Goal: Task Accomplishment & Management: Manage account settings

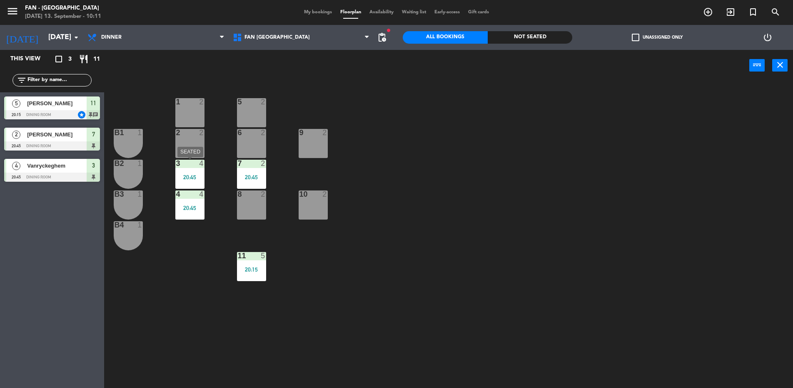
click at [186, 175] on div "20:45" at bounding box center [189, 177] width 29 height 6
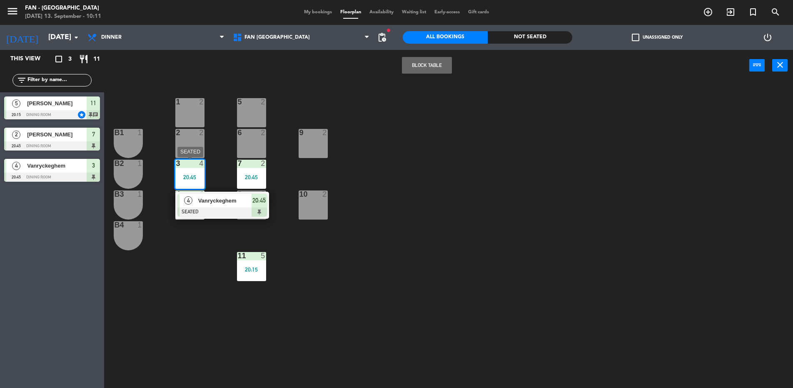
click at [209, 205] on div "4 Vanryckeghem SEATED 20:45" at bounding box center [222, 205] width 106 height 27
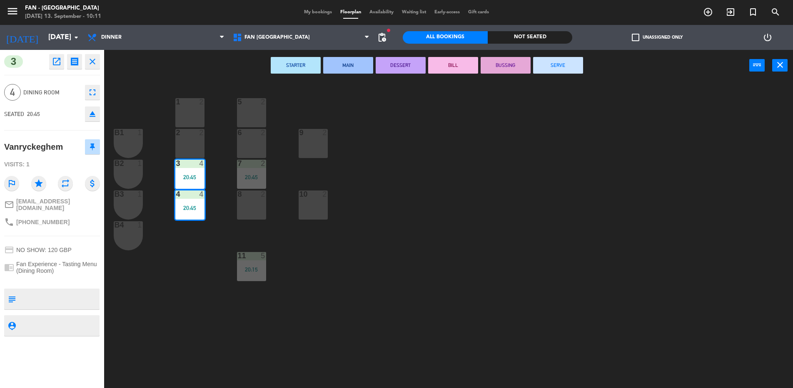
click at [552, 60] on button "SERVE" at bounding box center [558, 65] width 50 height 17
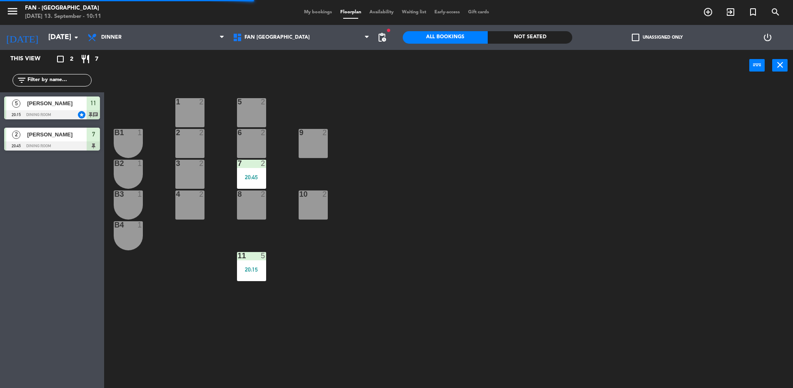
click at [258, 178] on div "20:45" at bounding box center [251, 177] width 29 height 6
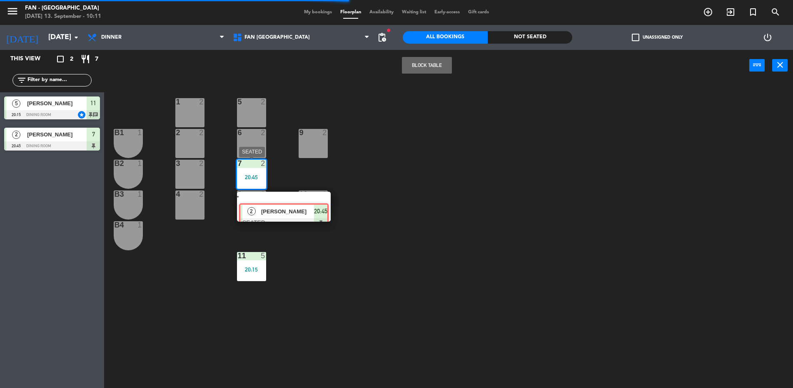
click at [292, 204] on div "2 [PERSON_NAME] SEATED 20:45" at bounding box center [284, 207] width 106 height 30
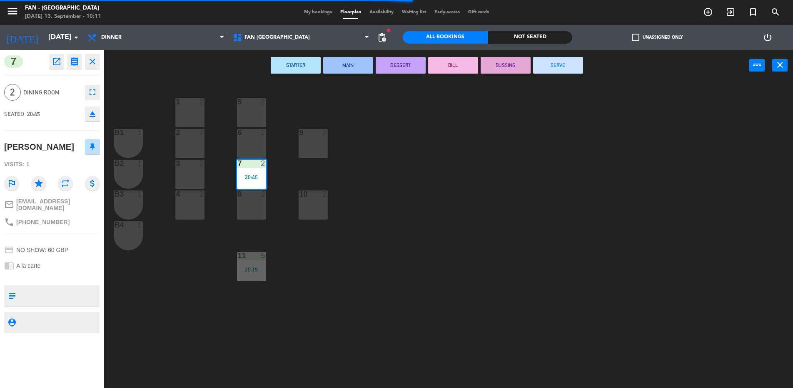
click at [550, 65] on button "SERVE" at bounding box center [558, 65] width 50 height 17
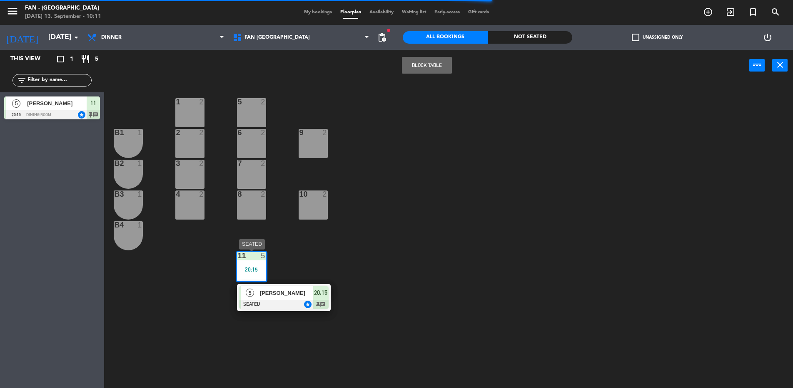
click at [271, 289] on div "5 [PERSON_NAME] SEATED star 20:15 chat" at bounding box center [284, 297] width 106 height 27
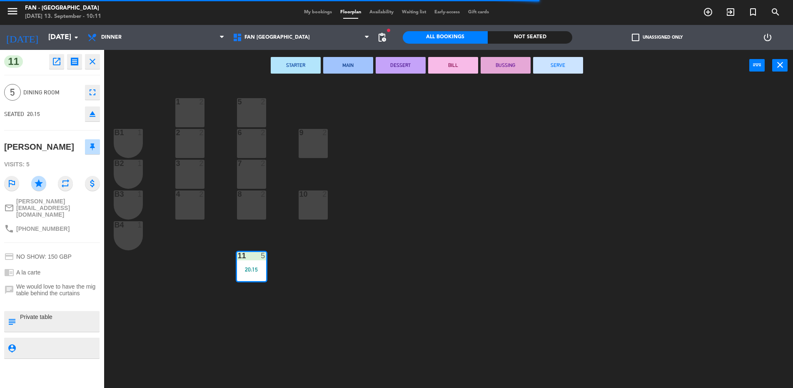
click at [563, 64] on button "SERVE" at bounding box center [558, 65] width 50 height 17
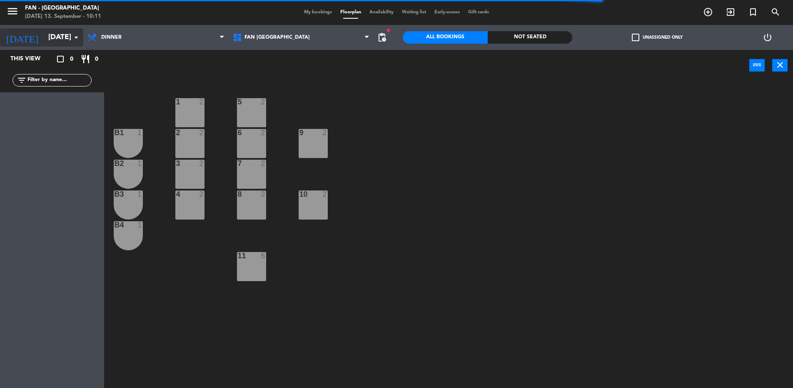
click at [44, 45] on input "[DATE]" at bounding box center [92, 37] width 97 height 17
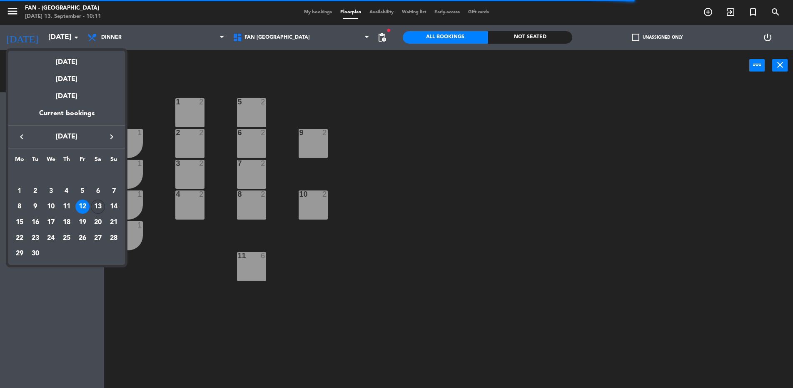
click at [101, 209] on div "13" at bounding box center [98, 207] width 14 height 14
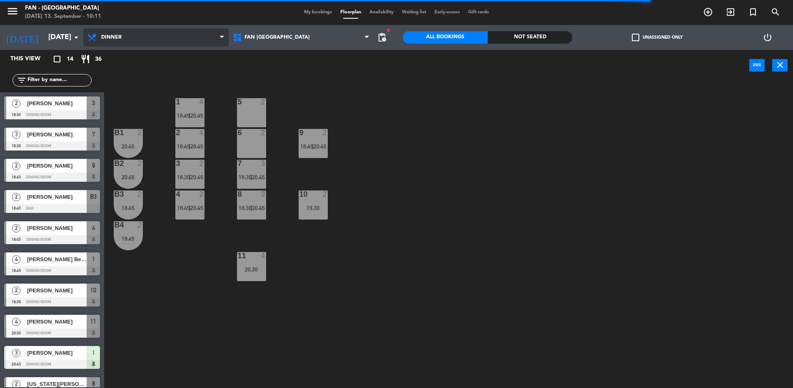
click at [124, 38] on span "Dinner" at bounding box center [155, 37] width 145 height 18
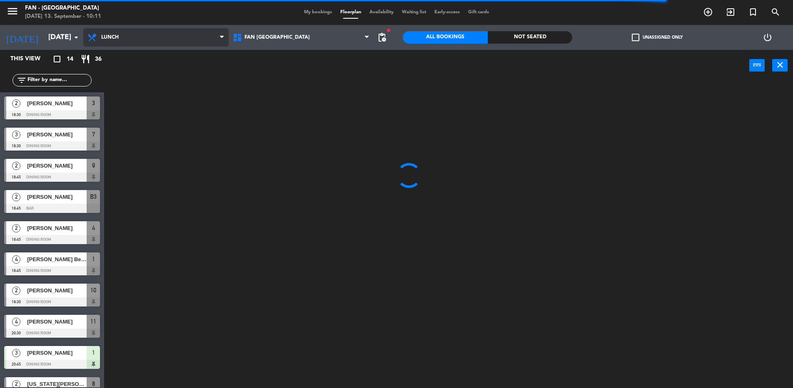
click at [126, 62] on ng-component "menu Fan - [GEOGRAPHIC_DATA] [DATE] 13. September - 10:11 My bookings Floorplan…" at bounding box center [396, 195] width 793 height 390
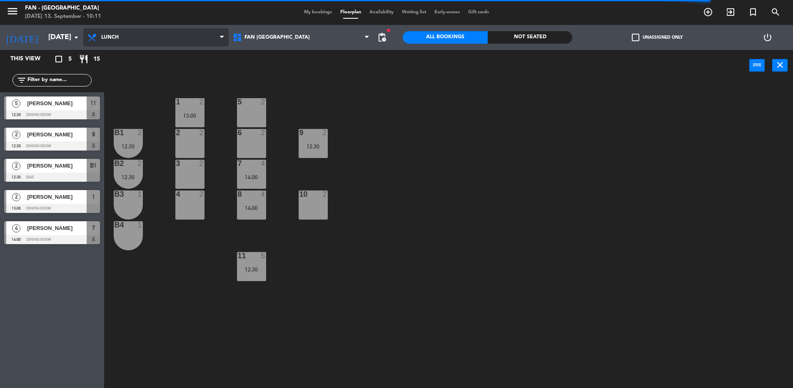
click at [130, 36] on span "Lunch" at bounding box center [155, 37] width 145 height 18
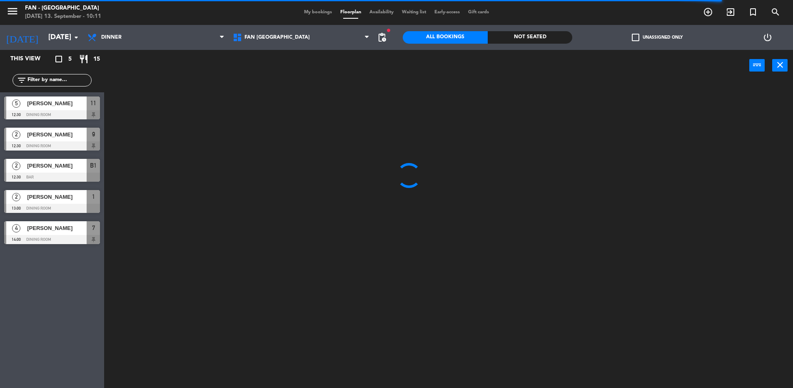
click at [121, 71] on ng-component "menu Fan - [GEOGRAPHIC_DATA] [DATE] 13. September - 10:11 My bookings Floorplan…" at bounding box center [396, 195] width 793 height 390
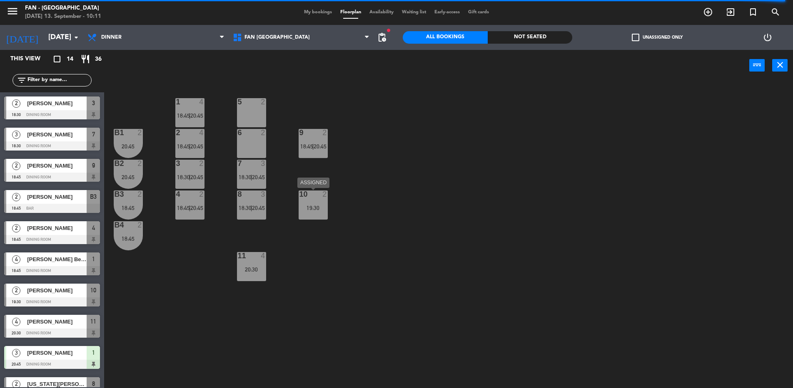
click at [316, 210] on div "19:30" at bounding box center [312, 208] width 29 height 6
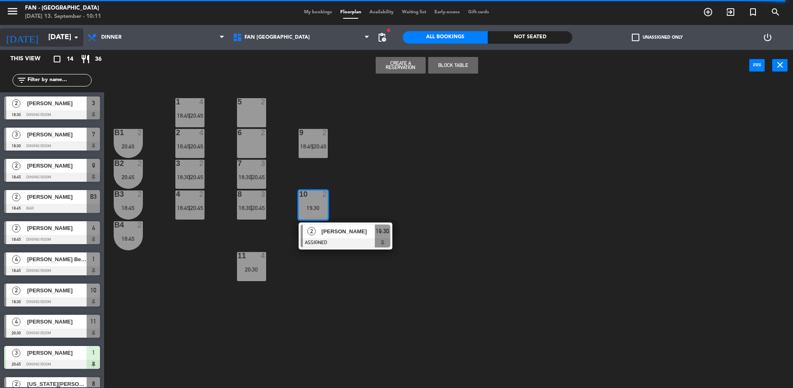
click at [69, 41] on input "[DATE]" at bounding box center [92, 37] width 97 height 17
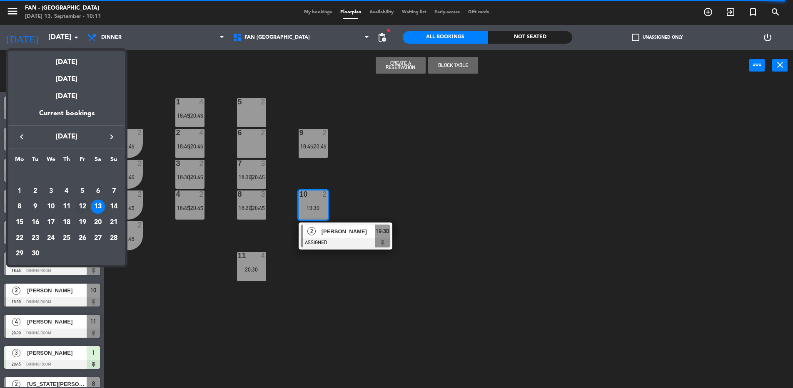
click at [87, 206] on div "12" at bounding box center [82, 207] width 14 height 14
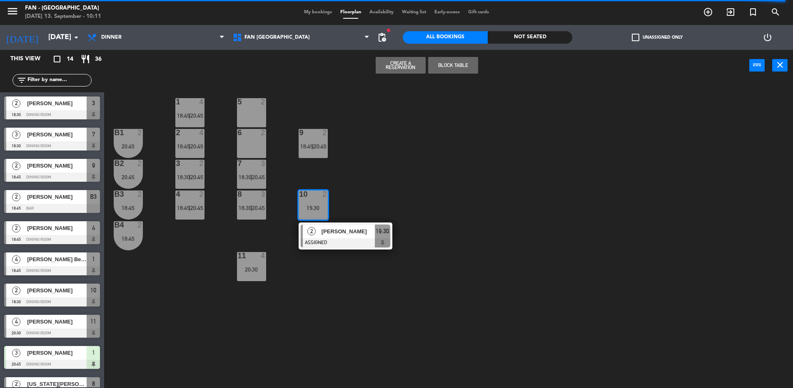
type input "[DATE]"
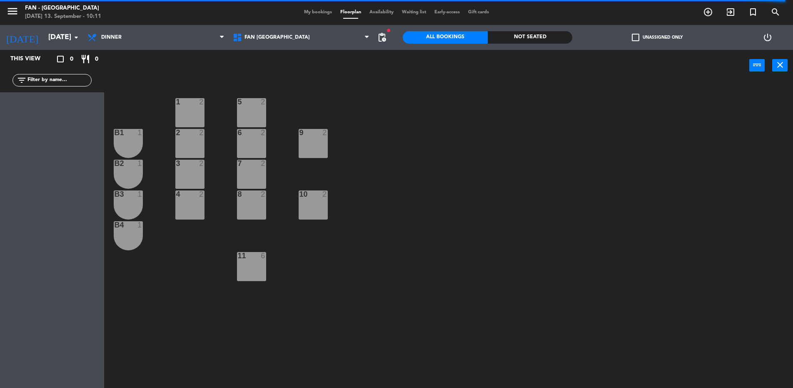
click at [320, 14] on span "My bookings" at bounding box center [318, 12] width 36 height 5
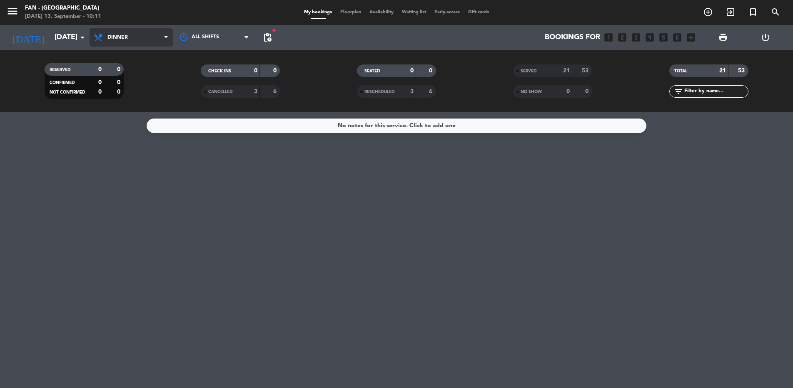
click at [140, 35] on span "Dinner" at bounding box center [130, 37] width 83 height 18
click at [147, 72] on div "menu Fan - [GEOGRAPHIC_DATA] [DATE] 13. September - 10:11 My bookings Floorplan…" at bounding box center [396, 56] width 793 height 112
